Goal: Task Accomplishment & Management: Complete application form

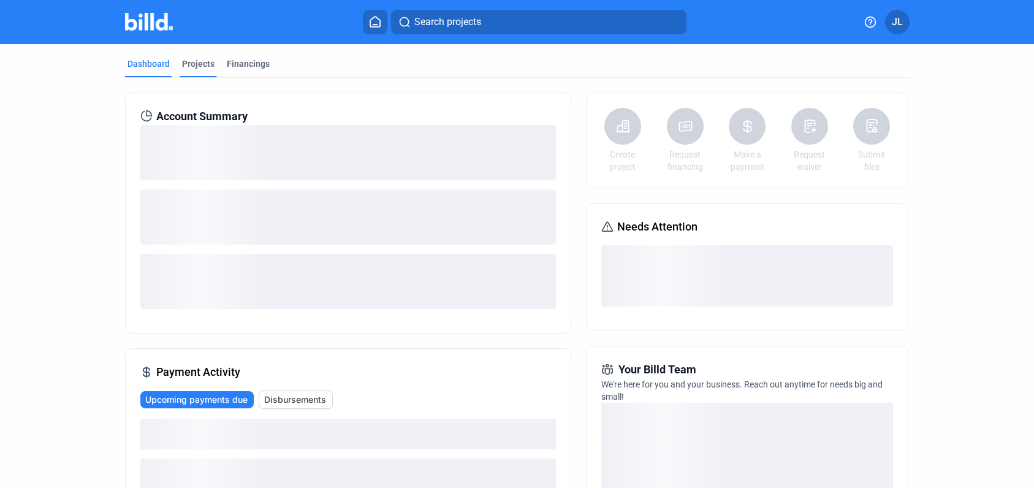
click at [182, 60] on div "Projects" at bounding box center [198, 64] width 32 height 12
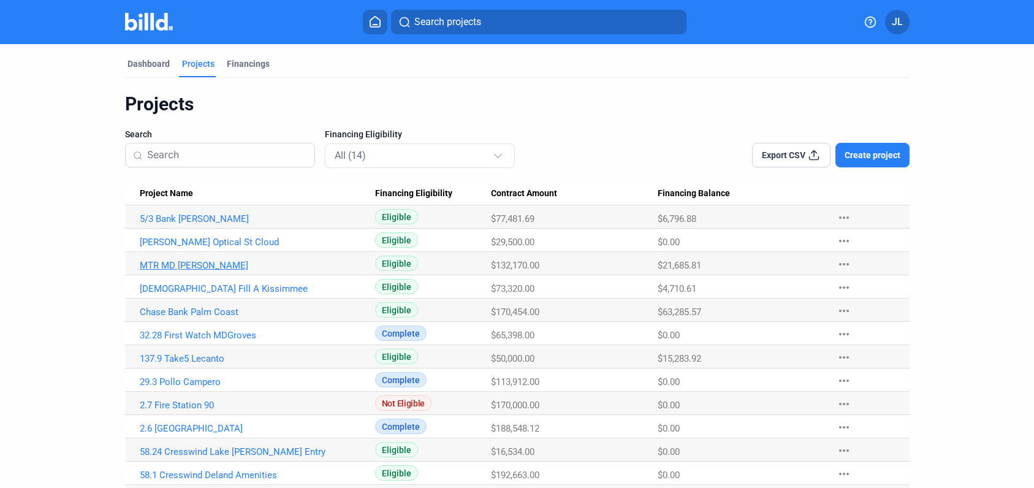
click at [171, 224] on link "MTR MD [PERSON_NAME]" at bounding box center [257, 218] width 235 height 11
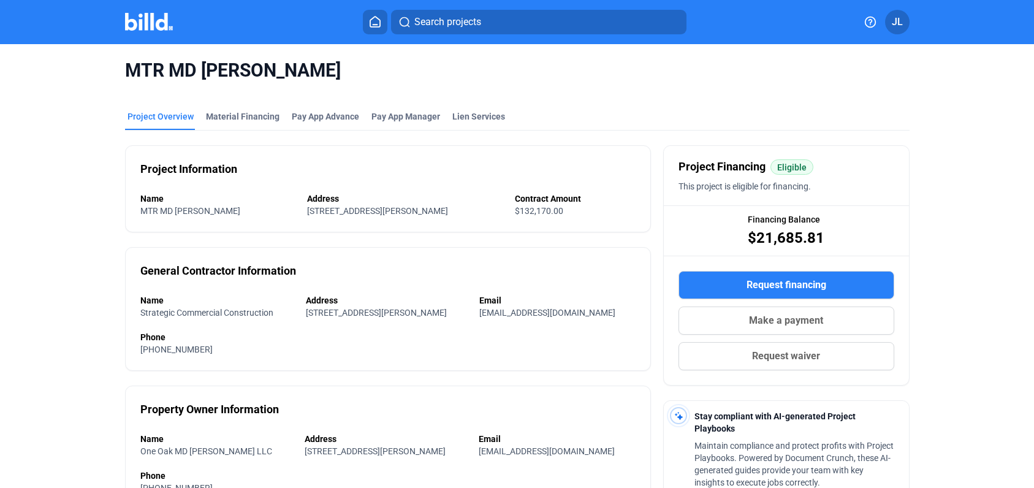
click at [786, 358] on span "Request waiver" at bounding box center [786, 356] width 68 height 15
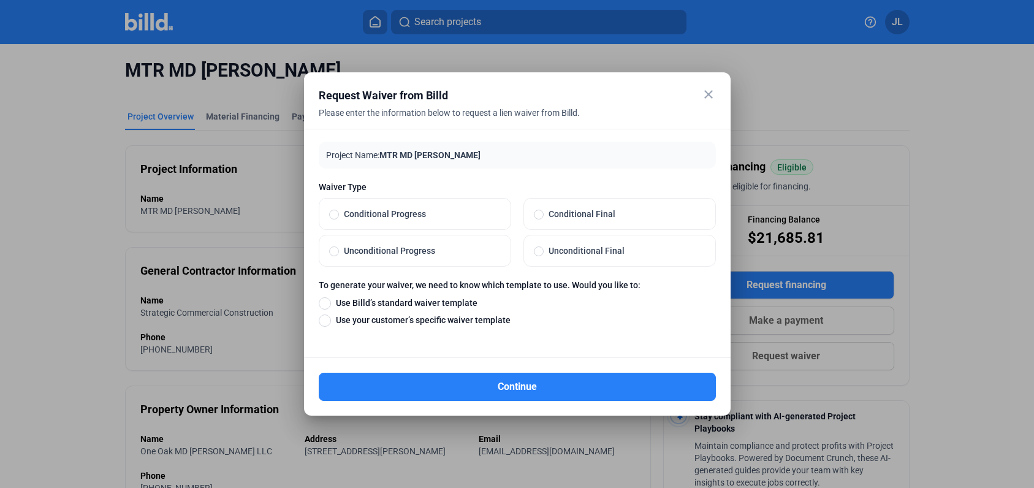
click at [380, 251] on span "Unconditional Progress" at bounding box center [420, 251] width 162 height 12
click at [339, 251] on input "Unconditional Progress" at bounding box center [334, 250] width 10 height 11
radio input "true"
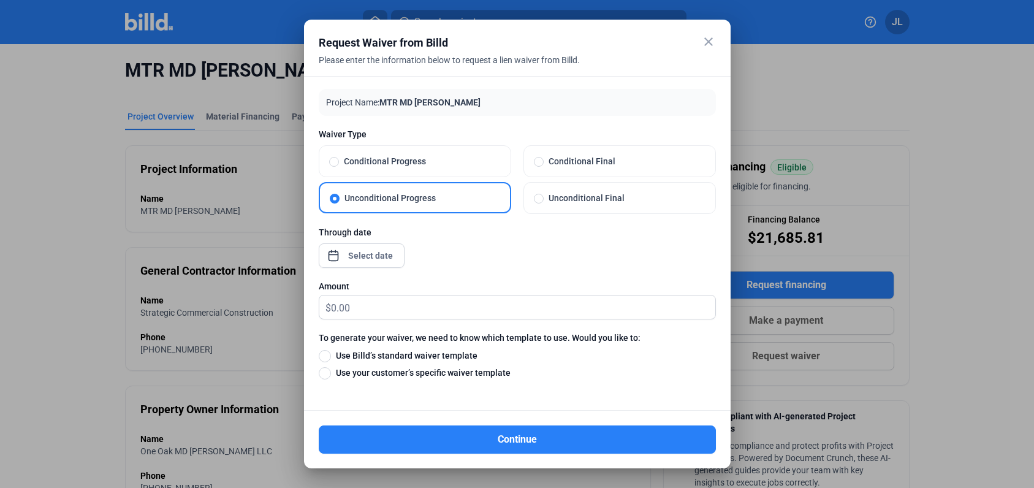
click at [375, 265] on div at bounding box center [371, 256] width 53 height 22
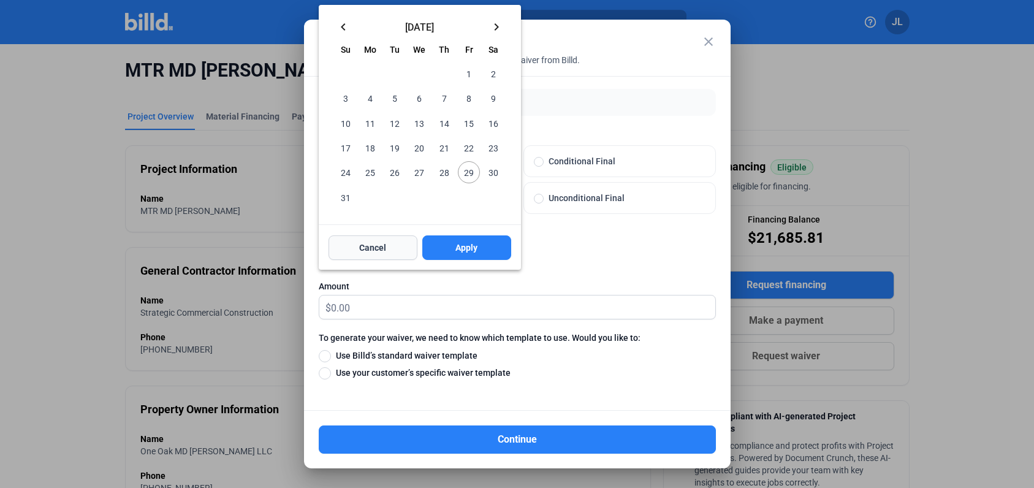
click at [377, 257] on button "Cancel" at bounding box center [373, 247] width 89 height 25
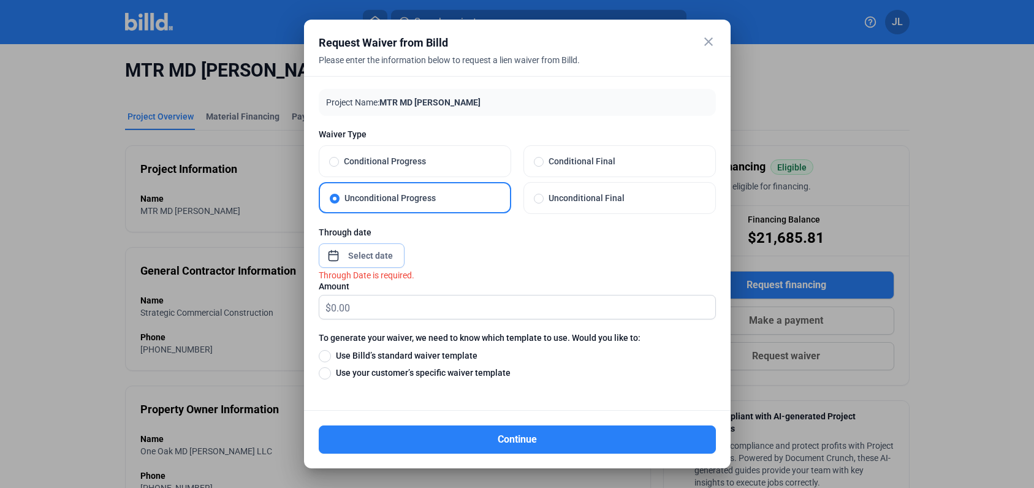
click at [377, 257] on input at bounding box center [371, 255] width 53 height 15
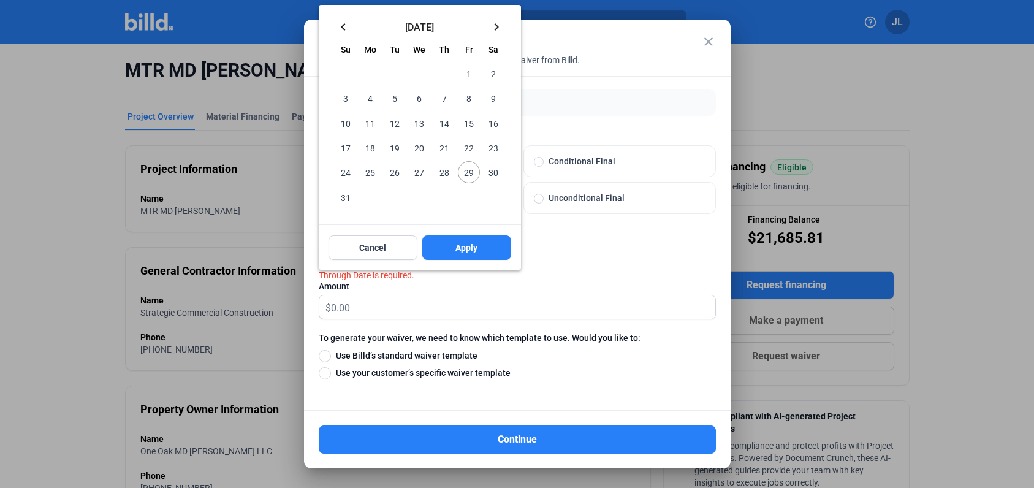
click at [471, 172] on span "29" at bounding box center [469, 172] width 22 height 22
click at [465, 242] on span "Apply" at bounding box center [467, 248] width 22 height 12
type input "[DATE]"
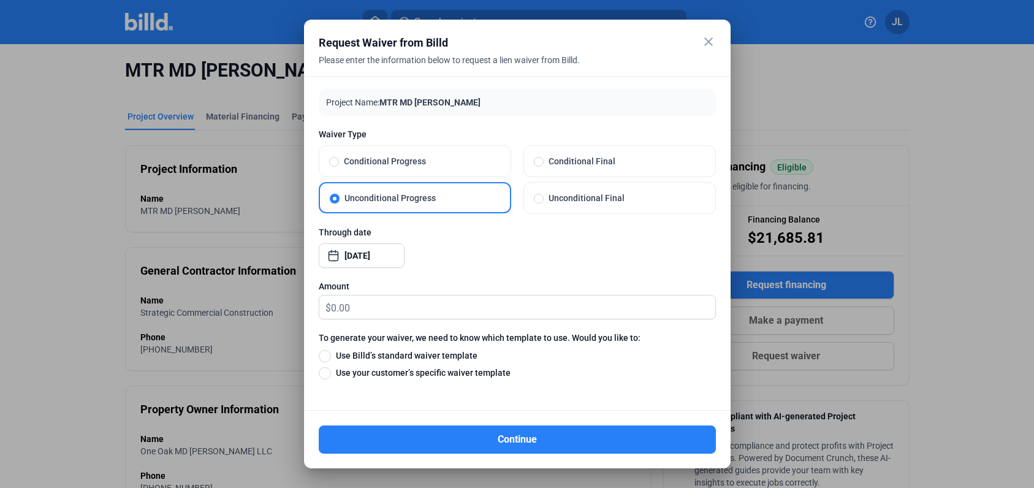
drag, startPoint x: 326, startPoint y: 353, endPoint x: 354, endPoint y: 359, distance: 29.3
click at [326, 353] on span at bounding box center [325, 356] width 12 height 12
click at [326, 353] on input "Use Billd’s standard waiver template" at bounding box center [325, 355] width 12 height 13
radio input "true"
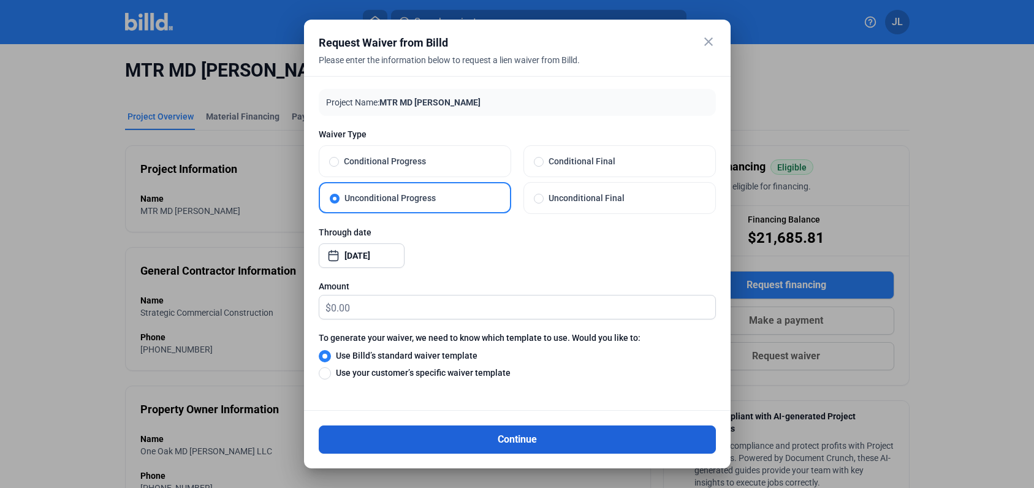
click at [547, 450] on button "Continue" at bounding box center [517, 439] width 397 height 28
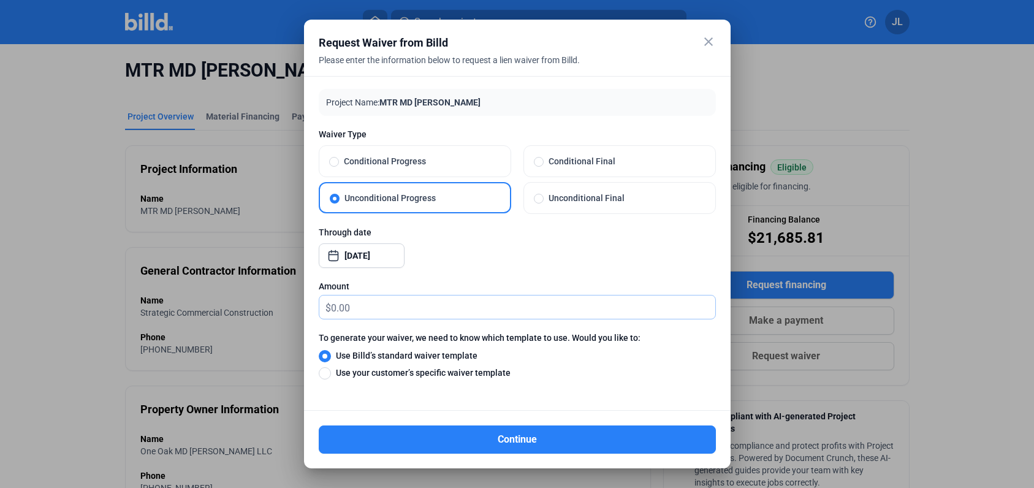
click at [380, 316] on input "text" at bounding box center [523, 308] width 384 height 24
drag, startPoint x: 362, startPoint y: 148, endPoint x: 362, endPoint y: 159, distance: 10.4
click at [362, 148] on label "Conditional Progress" at bounding box center [414, 161] width 191 height 31
click at [339, 156] on input "Conditional Progress" at bounding box center [334, 161] width 10 height 11
radio input "true"
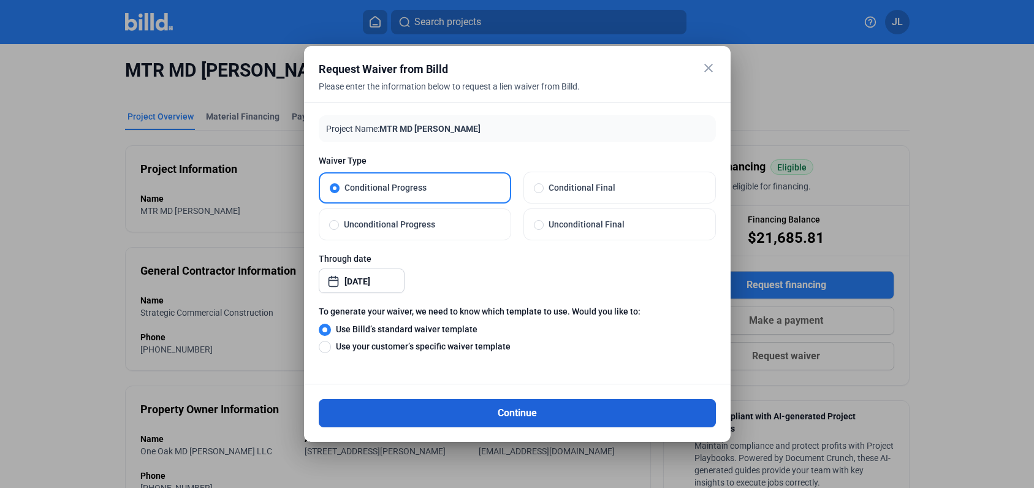
click at [494, 409] on button "Continue" at bounding box center [517, 413] width 397 height 28
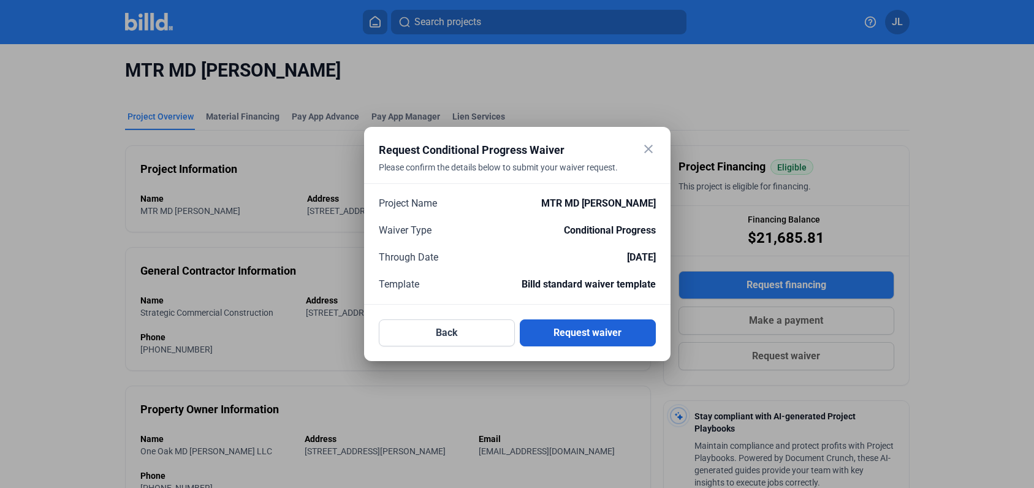
click at [592, 330] on button "Request waiver" at bounding box center [588, 332] width 136 height 27
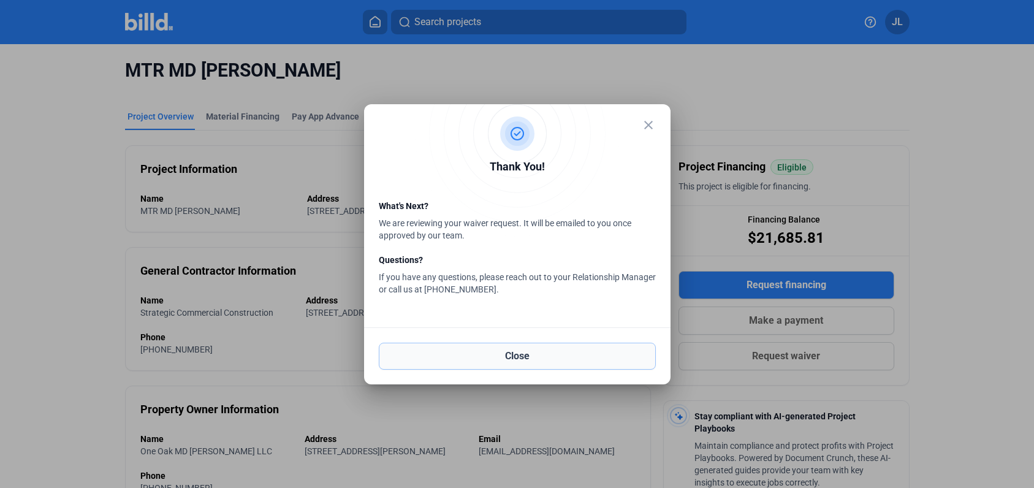
click at [544, 356] on button "Close" at bounding box center [517, 356] width 277 height 27
